Goal: Task Accomplishment & Management: Manage account settings

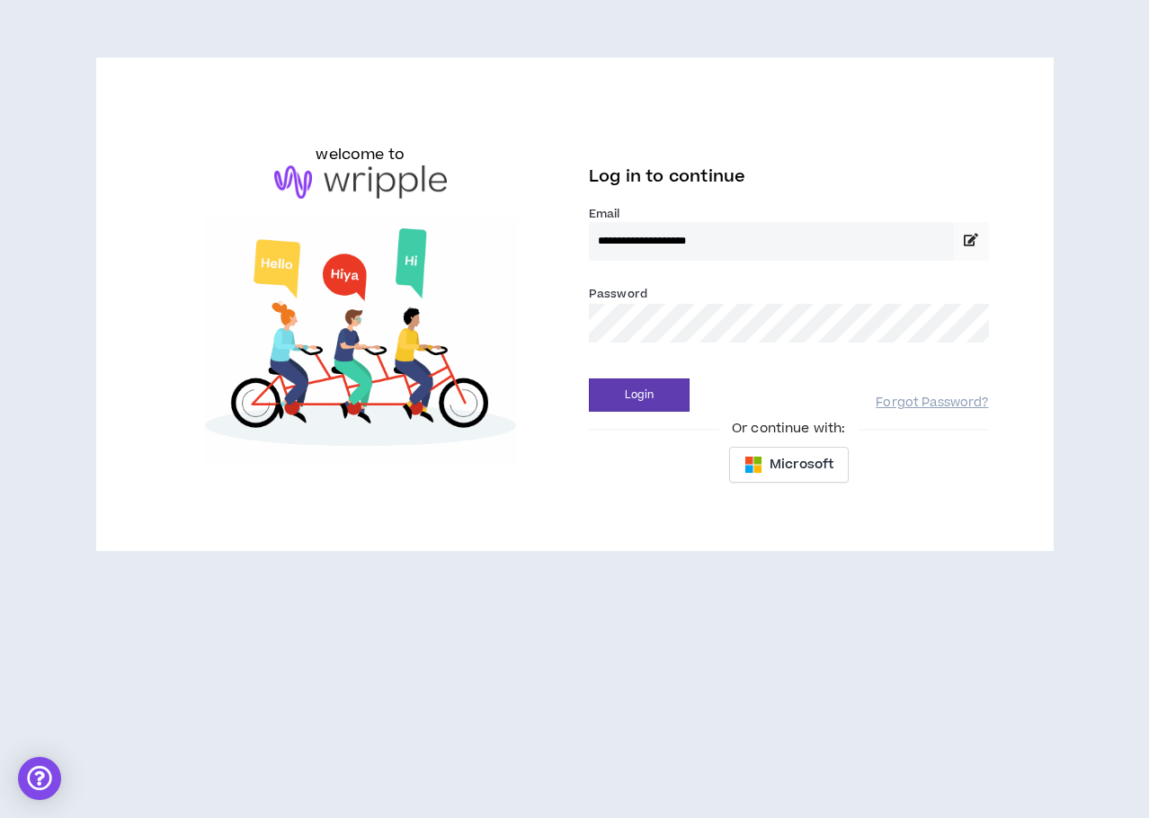
click at [589, 379] on button "Login" at bounding box center [639, 395] width 101 height 33
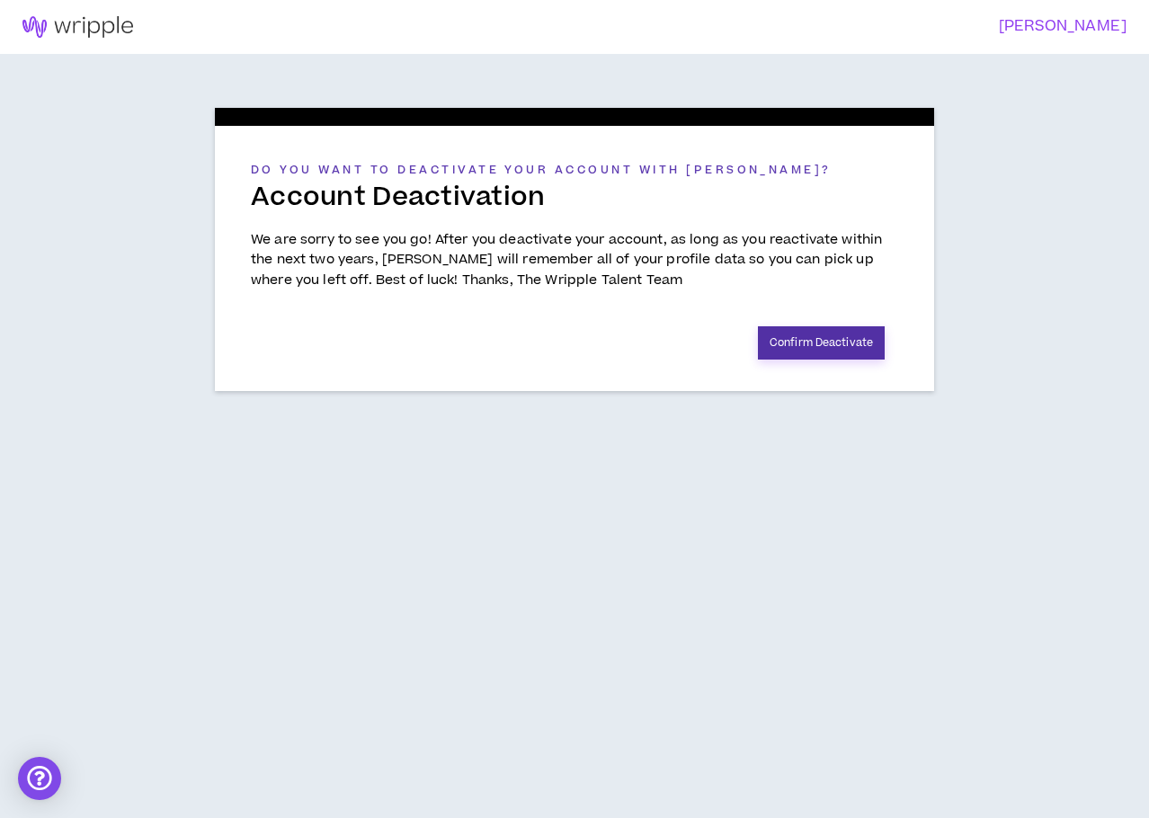
click at [820, 341] on button "Confirm Deactivate" at bounding box center [821, 342] width 127 height 33
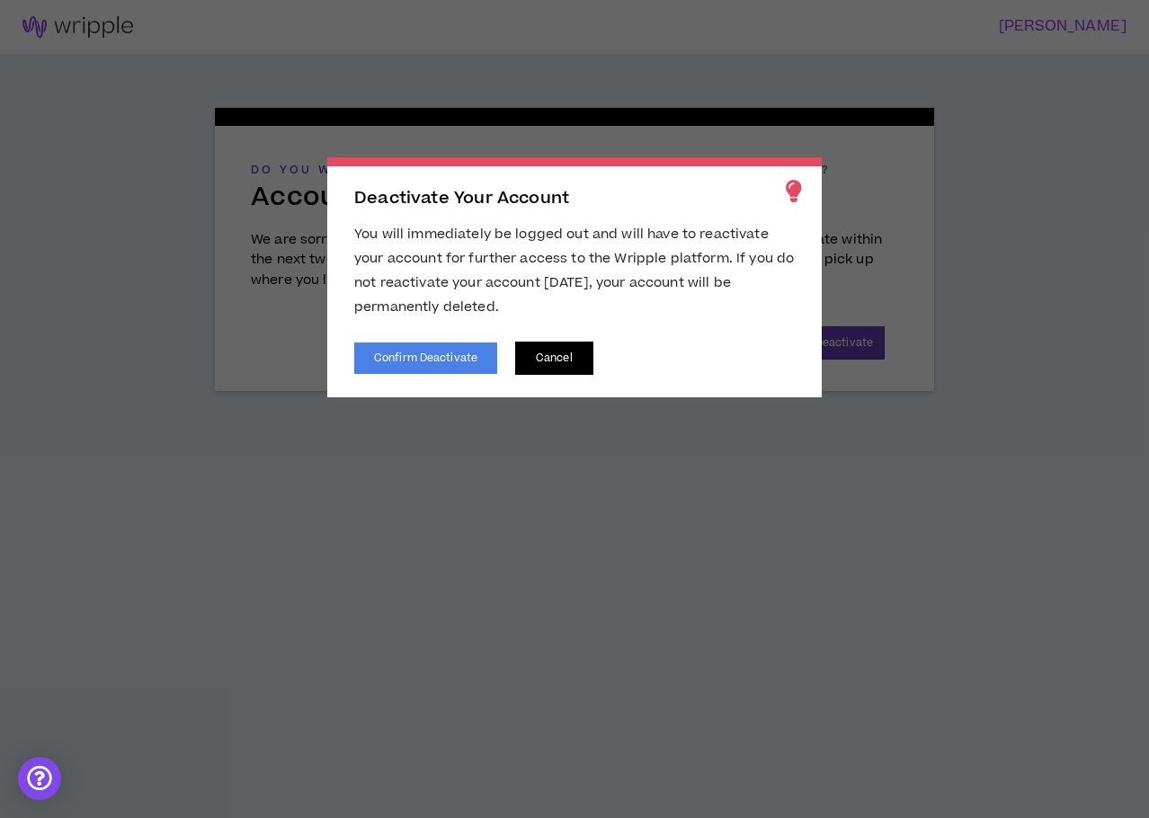
click at [553, 362] on button "Cancel" at bounding box center [554, 358] width 78 height 33
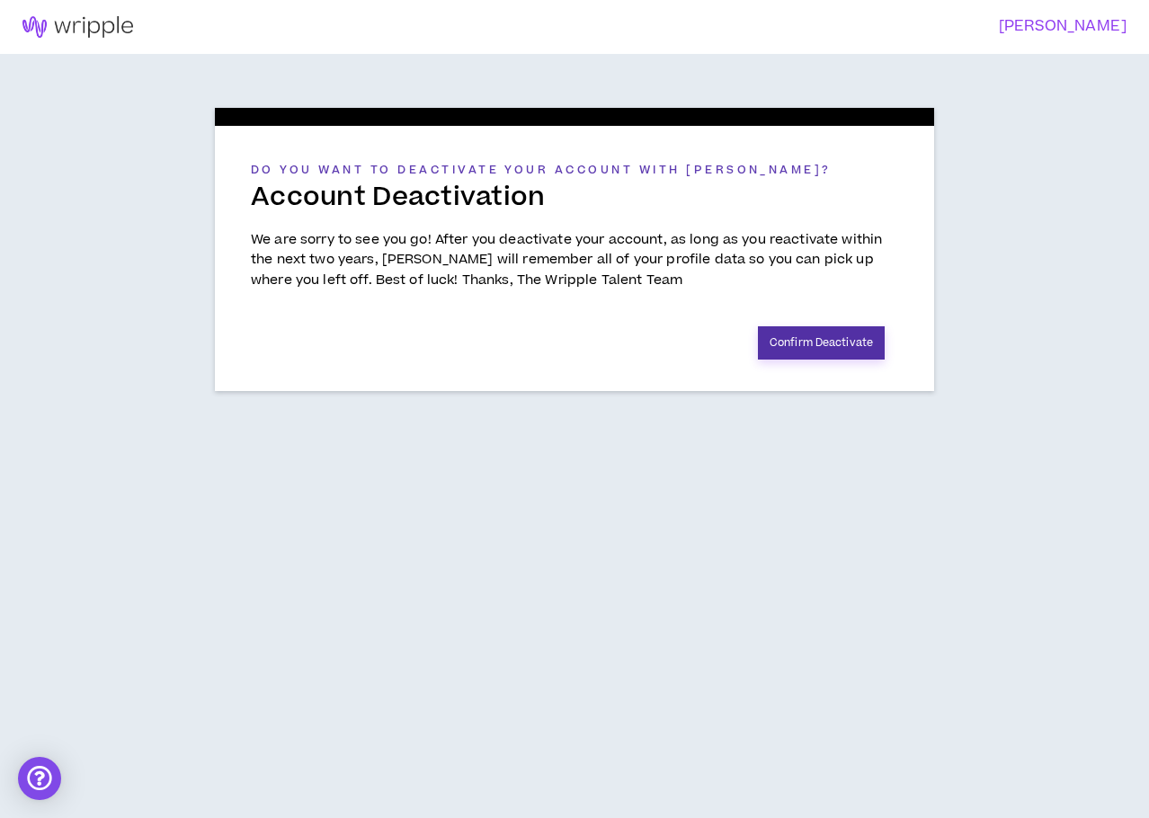
click at [805, 343] on button "Confirm Deactivate" at bounding box center [821, 342] width 127 height 33
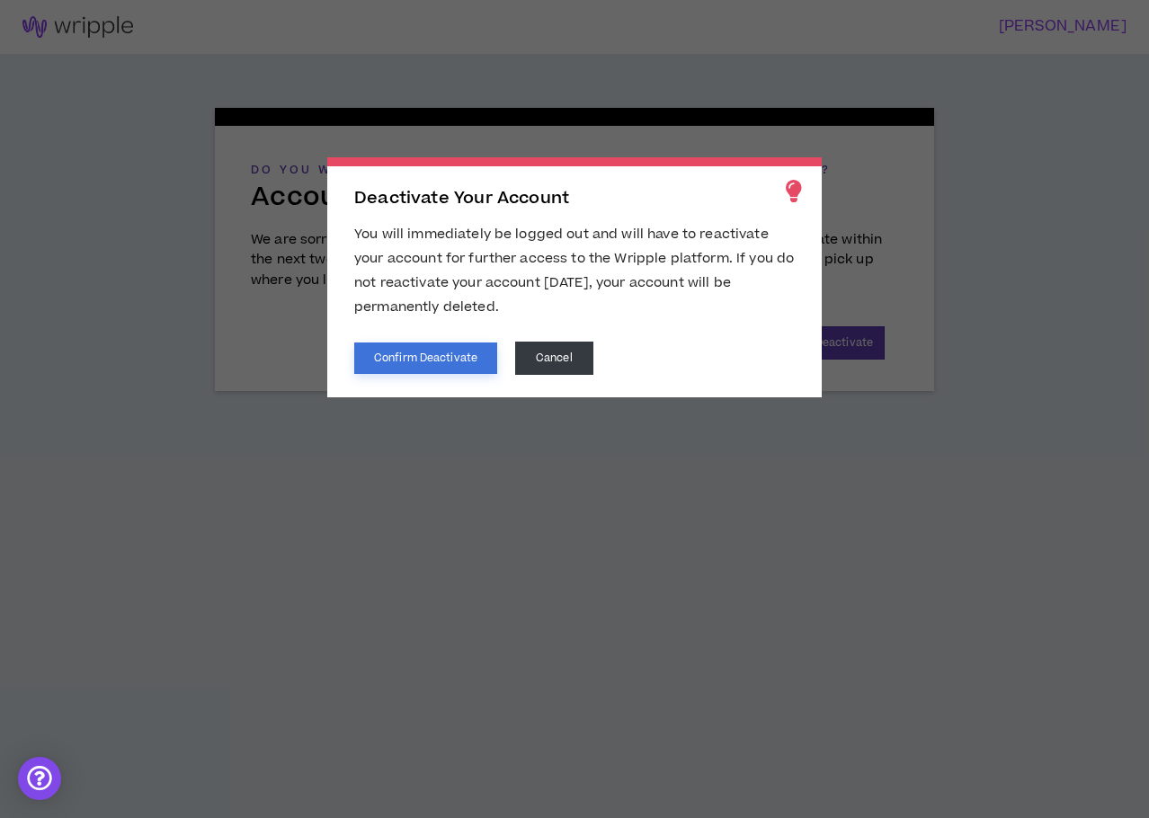
click at [463, 355] on button "Confirm Deactivate" at bounding box center [425, 358] width 143 height 31
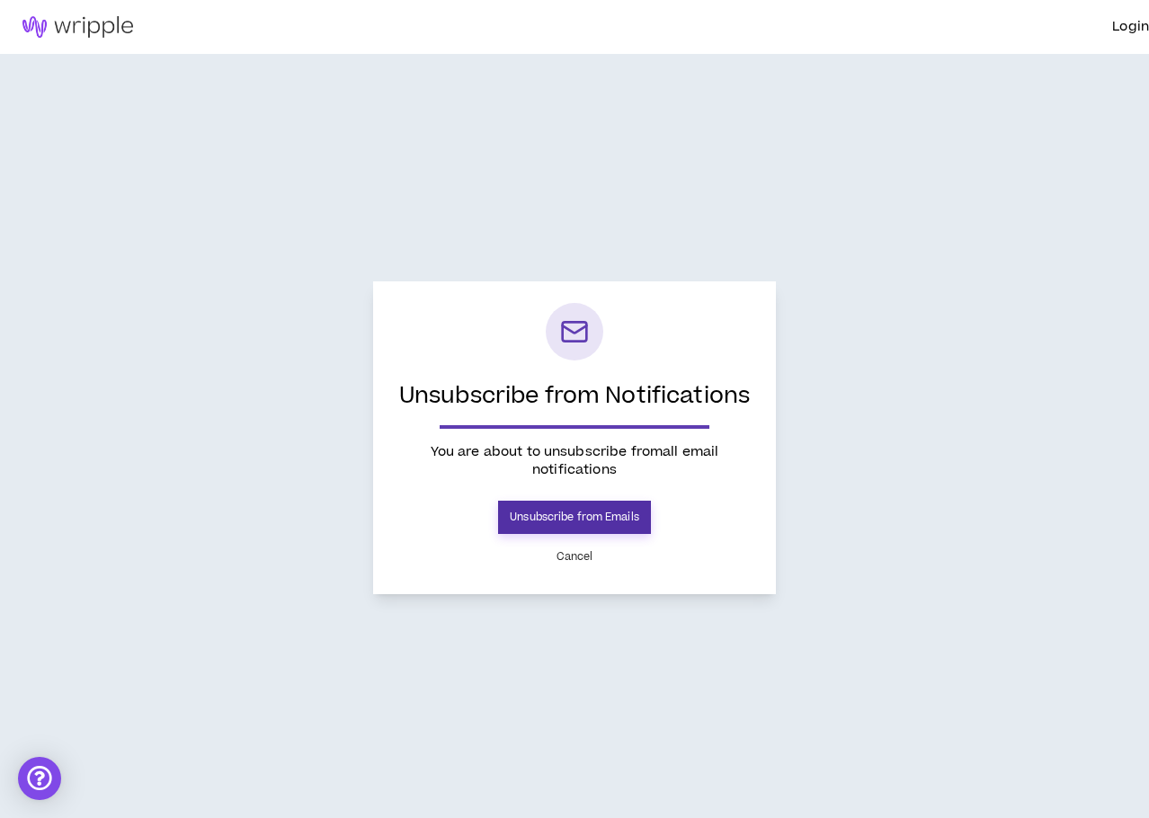
click at [559, 521] on button "Unsubscribe from Emails" at bounding box center [574, 517] width 153 height 33
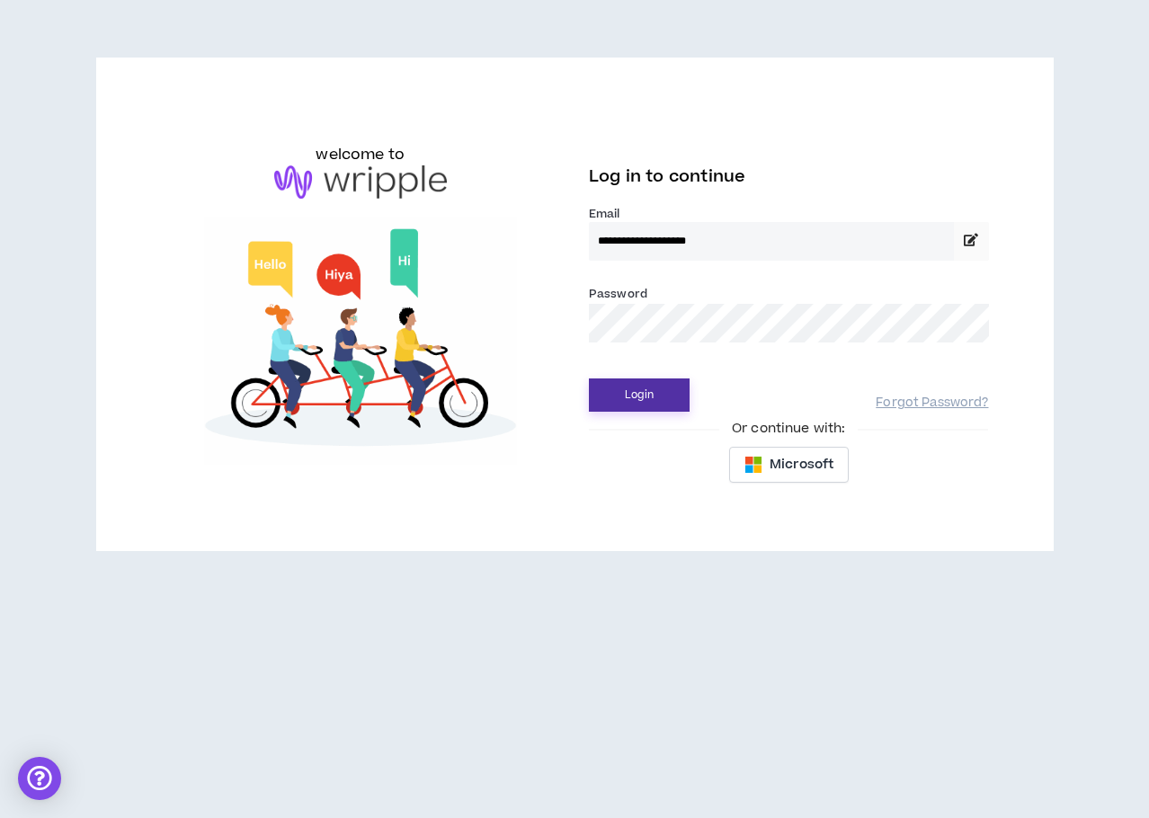
click at [675, 398] on button "Login" at bounding box center [639, 395] width 101 height 33
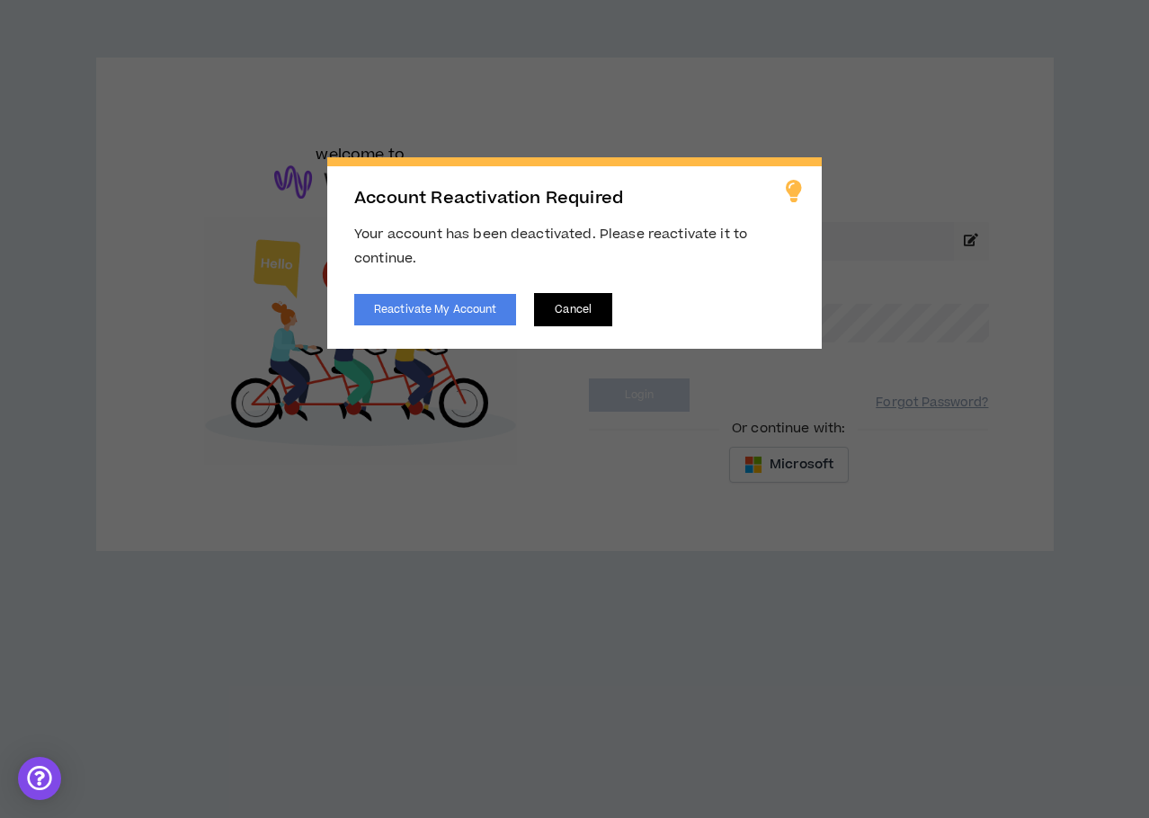
click at [589, 310] on button "Cancel" at bounding box center [573, 309] width 78 height 33
